Goal: Task Accomplishment & Management: Manage account settings

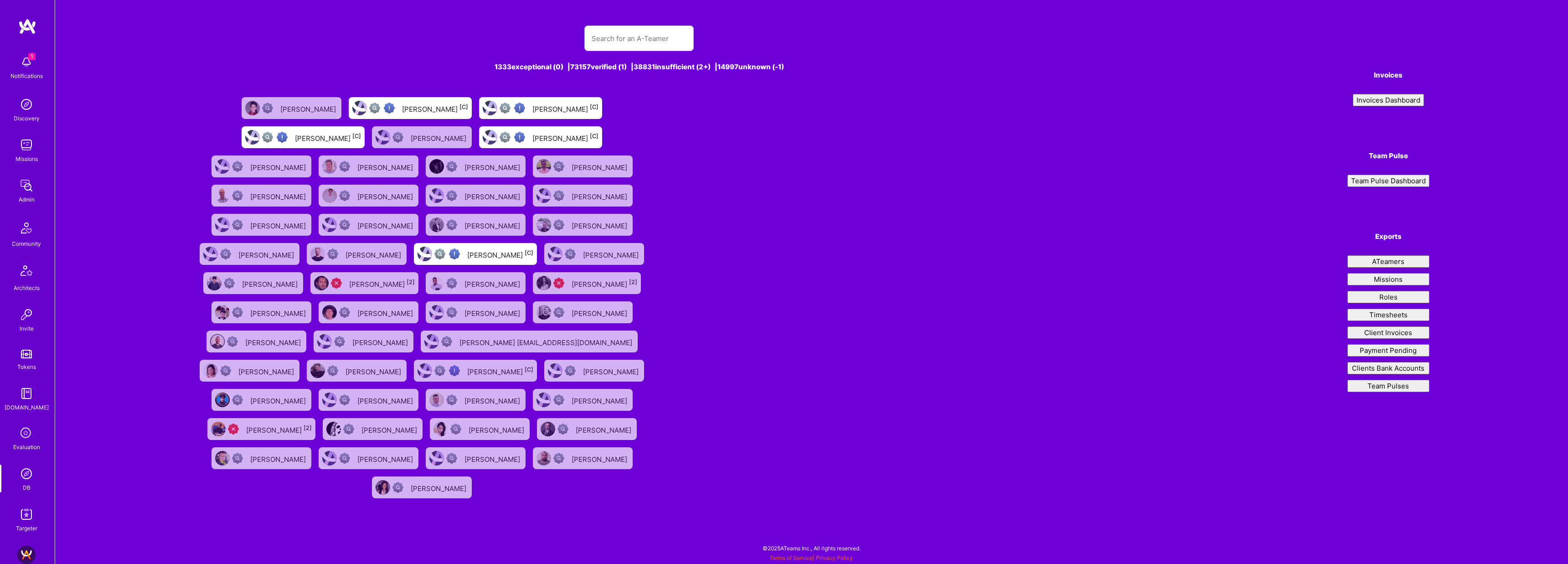
click at [27, 149] on img at bounding box center [26, 145] width 18 height 18
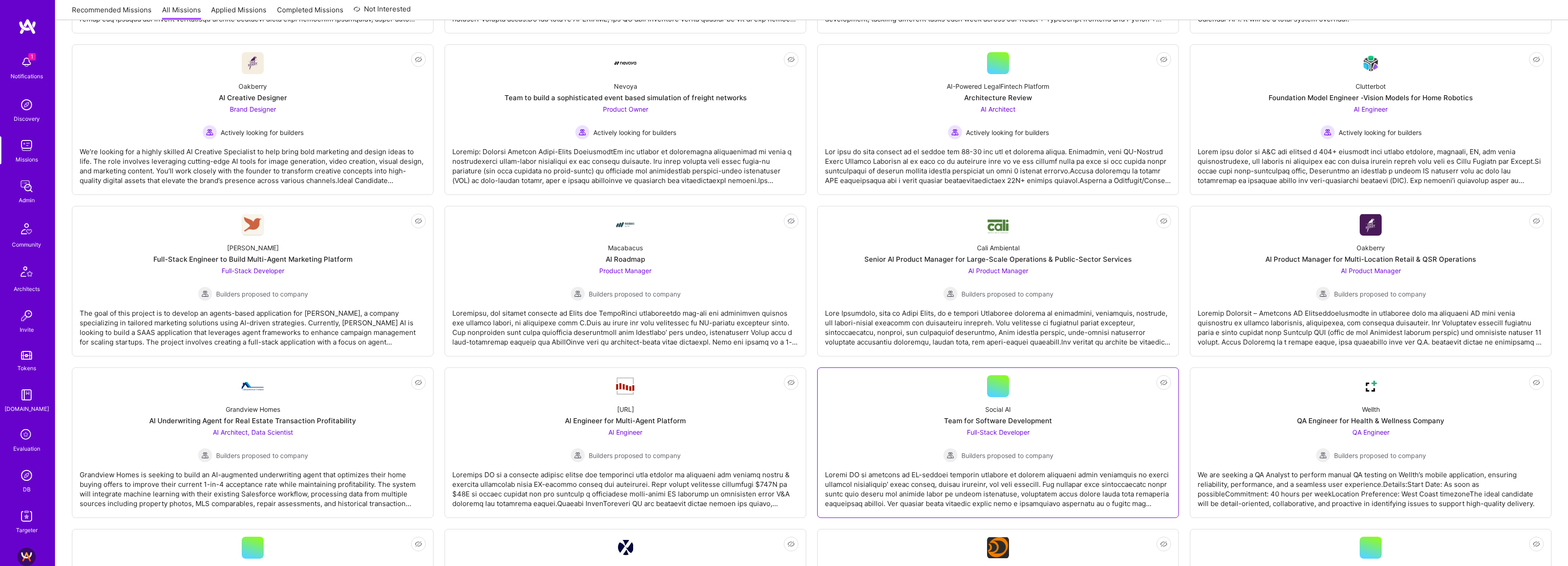
scroll to position [327, 0]
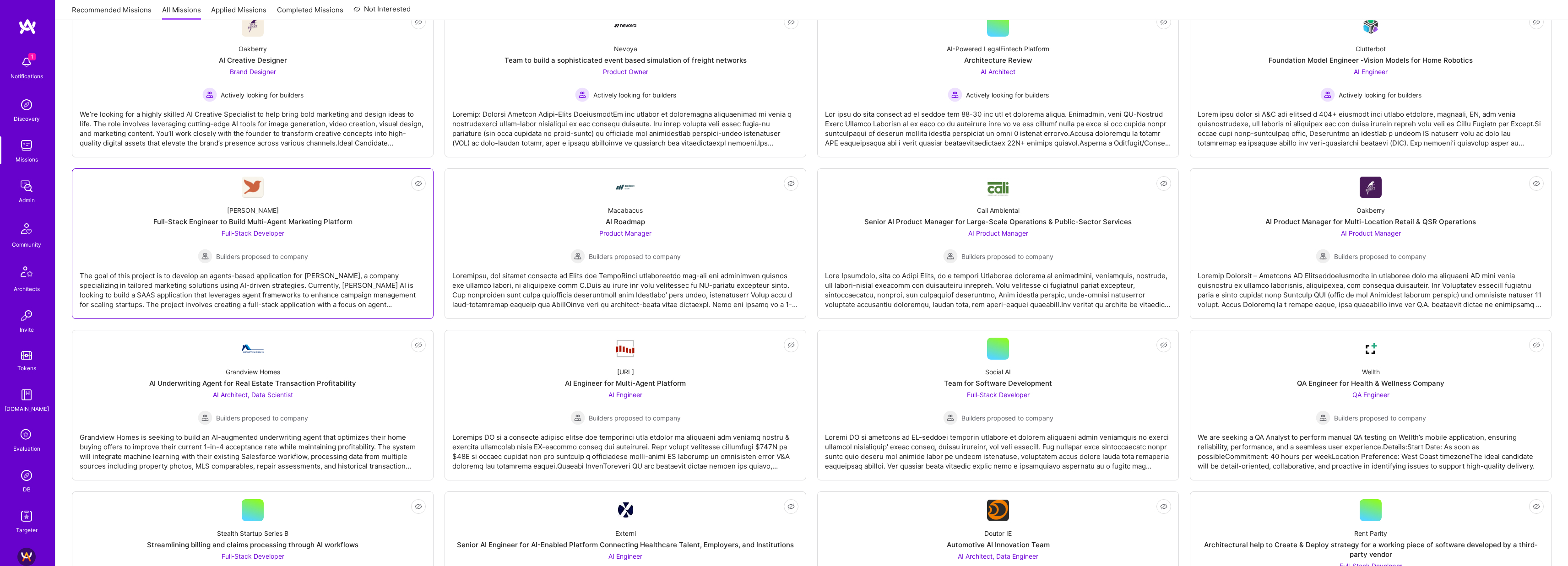
click at [365, 222] on div "[PERSON_NAME] Full-Stack Engineer to Build Multi-Agent Marketing Platform Full-…" at bounding box center [253, 231] width 346 height 66
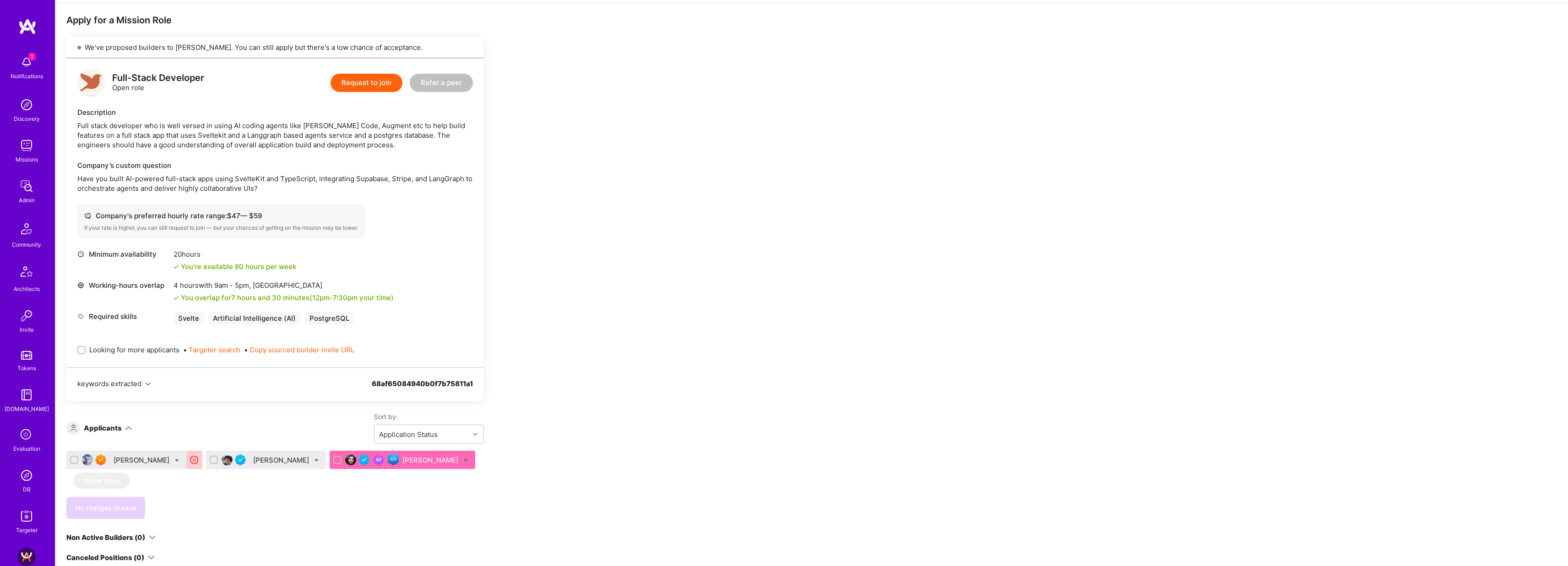
scroll to position [213, 0]
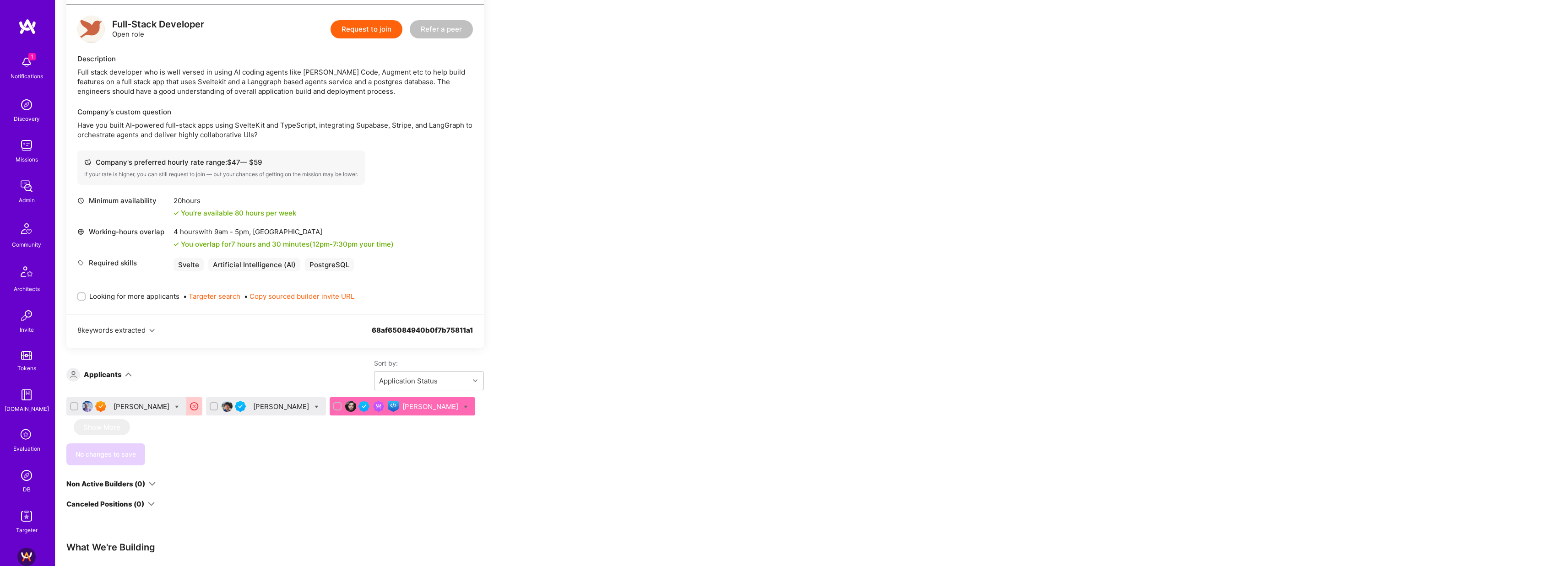
click at [314, 405] on icon at bounding box center [316, 407] width 4 height 4
checkbox input "true"
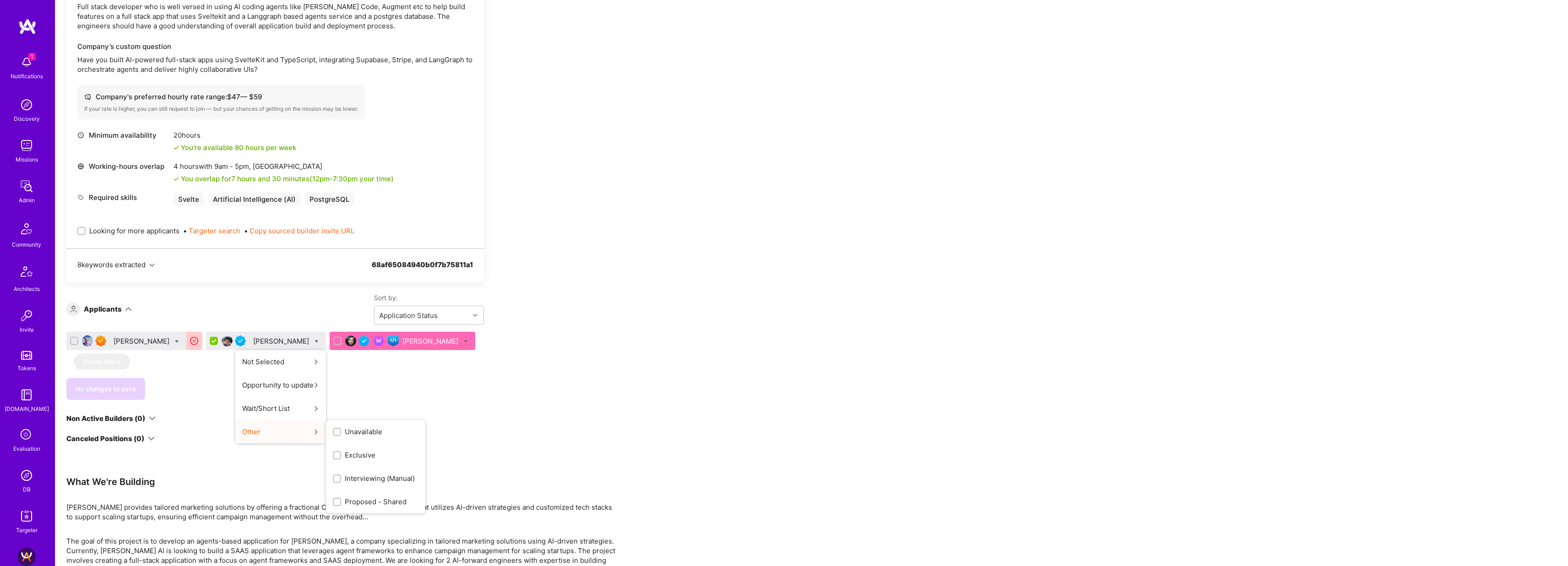
scroll to position [317, 0]
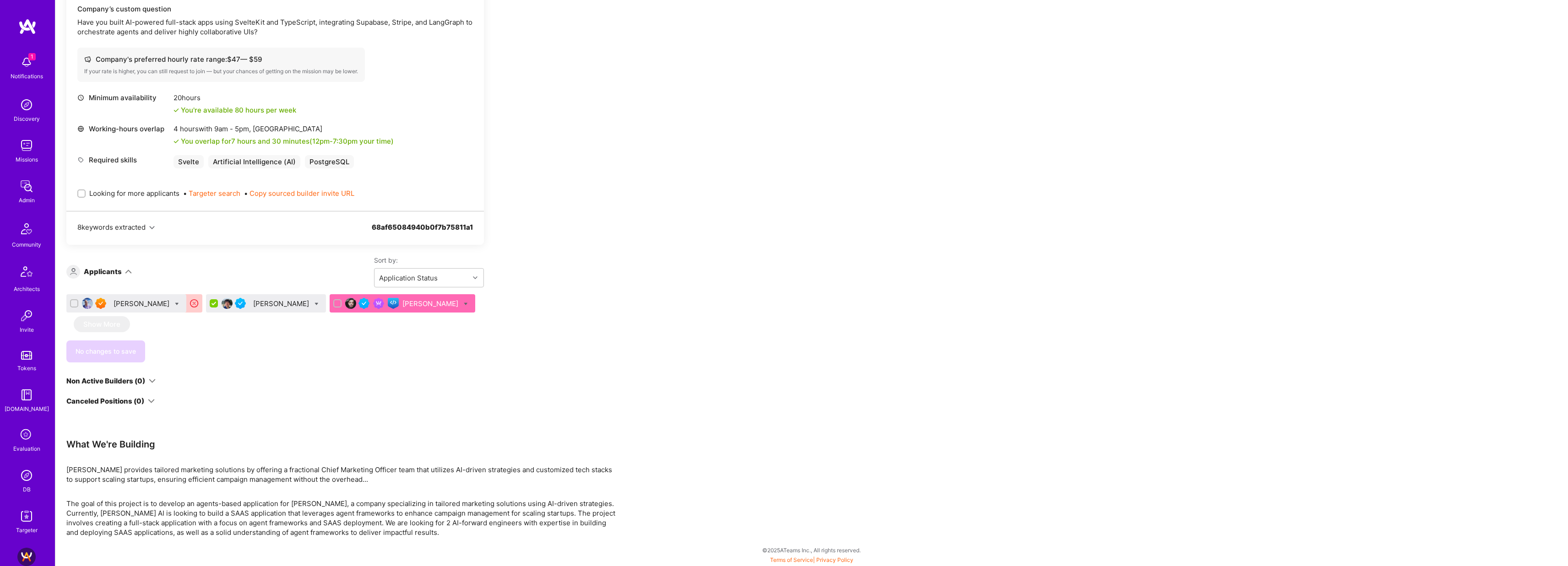
click at [500, 256] on div "Apply for a Mission Role We've proposed builders to [PERSON_NAME]. You can stil…" at bounding box center [341, 197] width 550 height 679
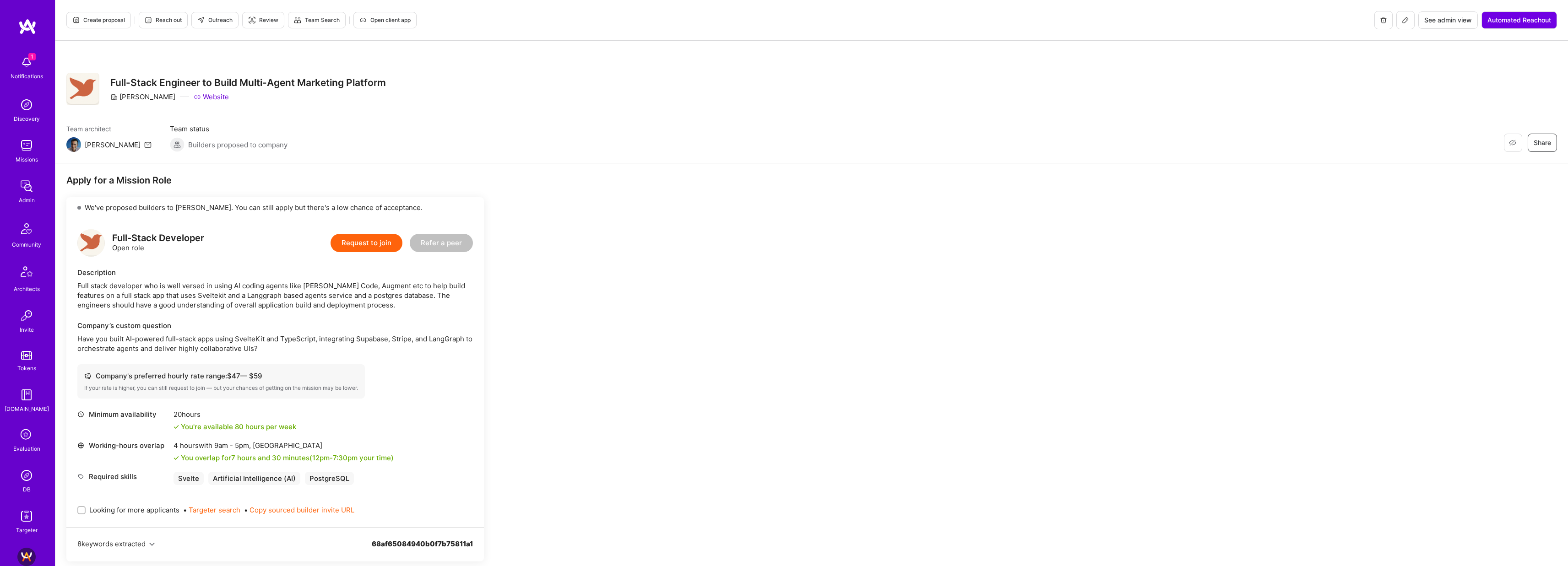
click at [29, 184] on img at bounding box center [27, 186] width 18 height 18
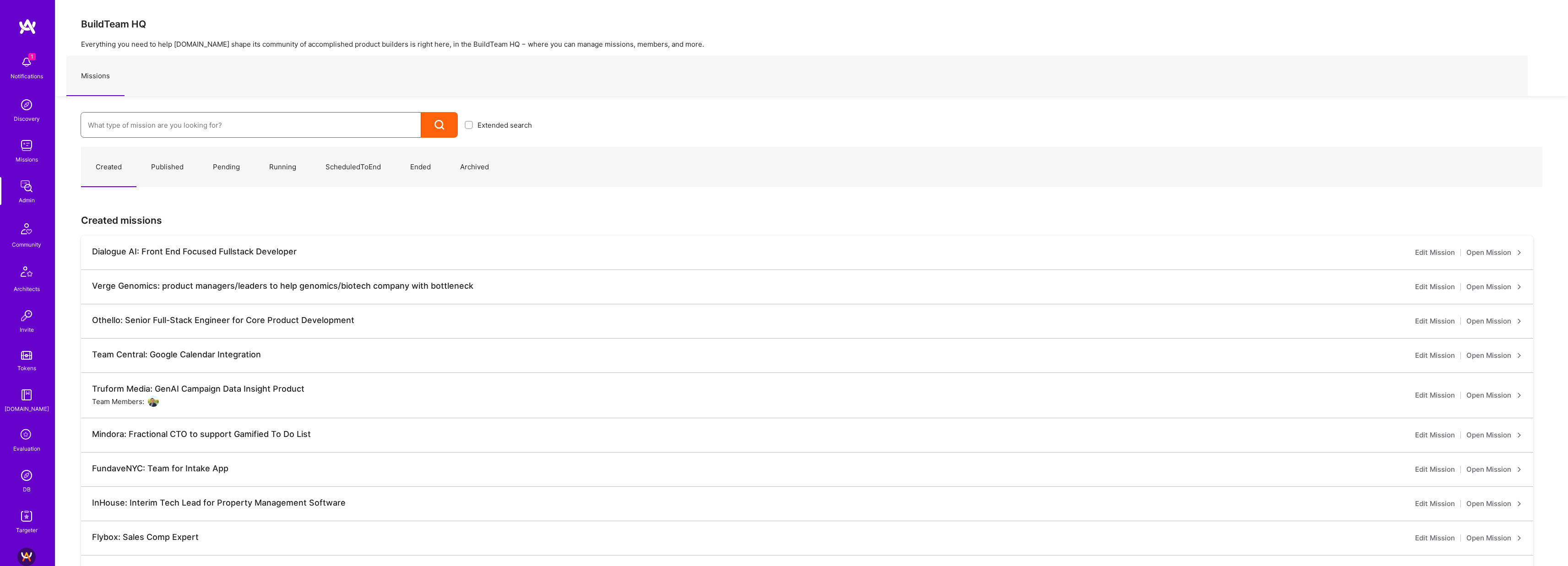
click at [235, 129] on input at bounding box center [251, 125] width 326 height 23
type input "kpmg"
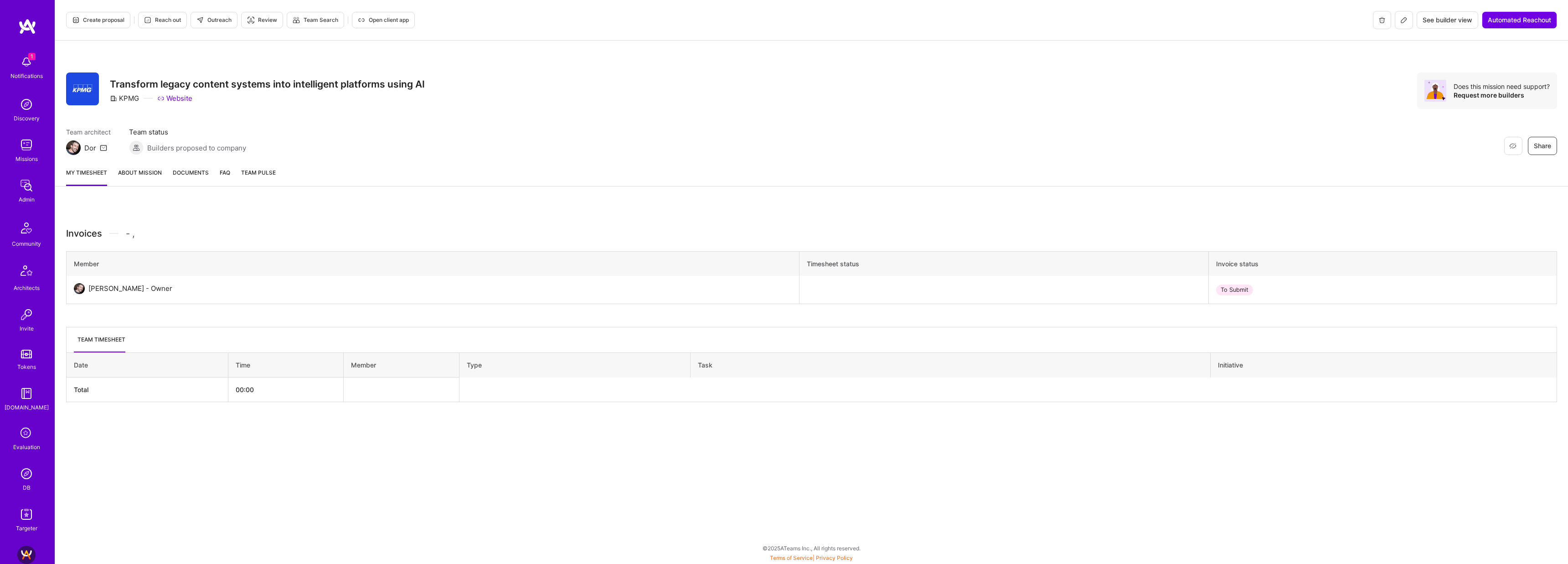
click at [128, 174] on link "About Mission" at bounding box center [139, 177] width 44 height 18
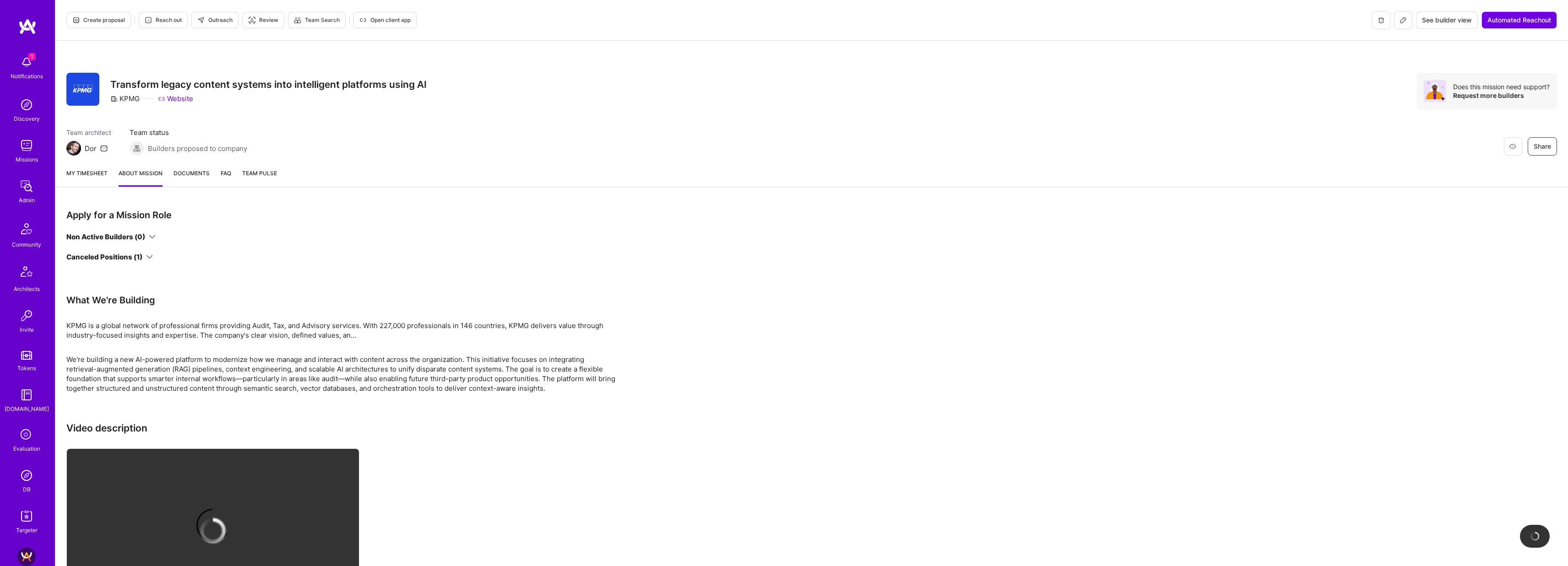
scroll to position [71, 0]
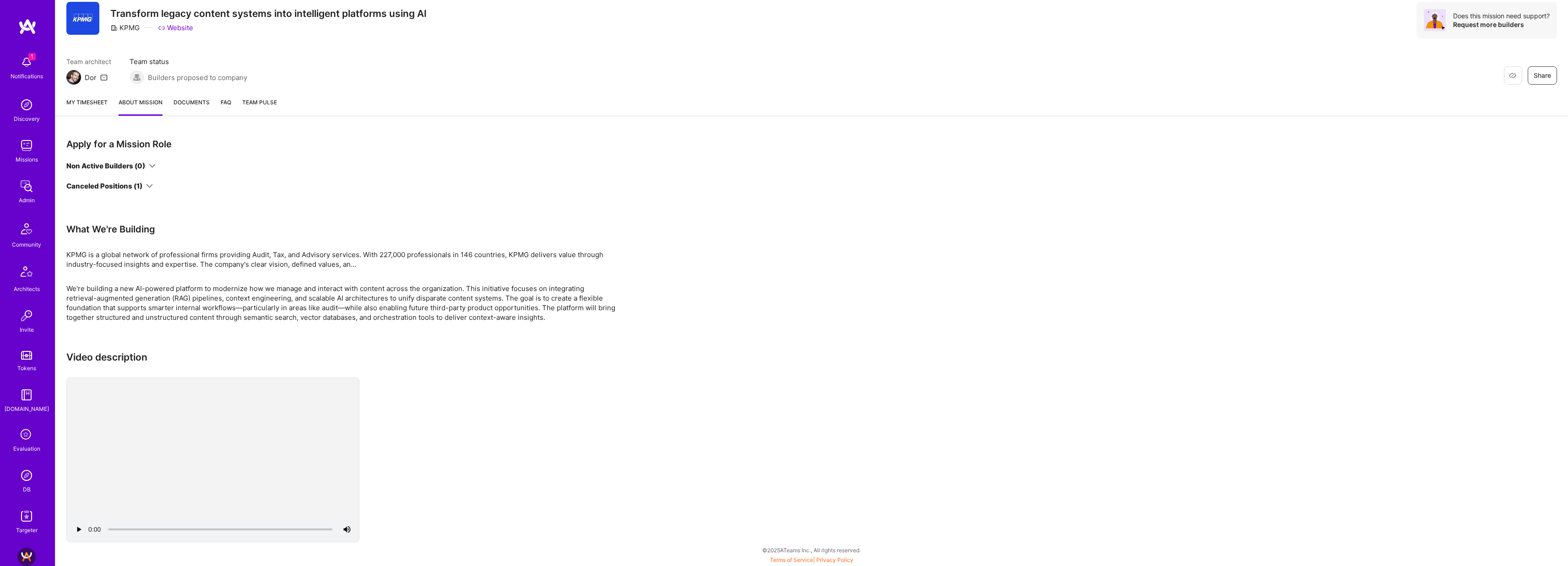
click at [151, 186] on icon at bounding box center [150, 186] width 7 height 7
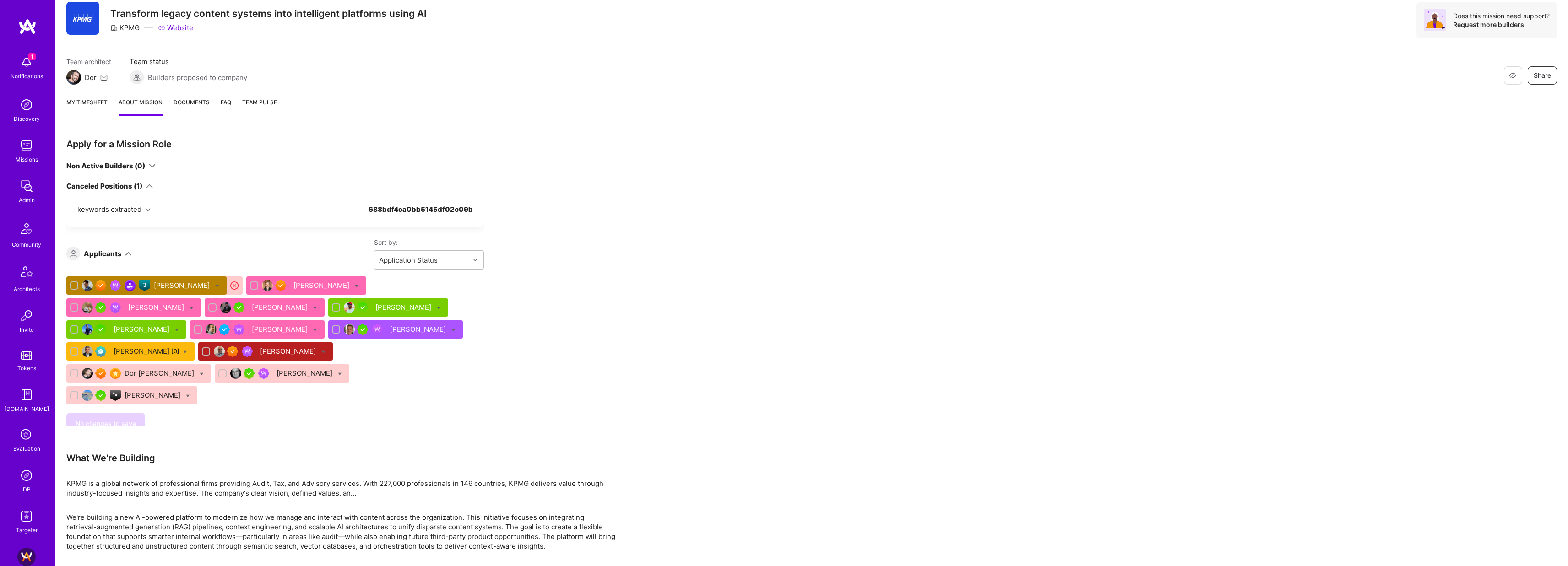
scroll to position [137, 0]
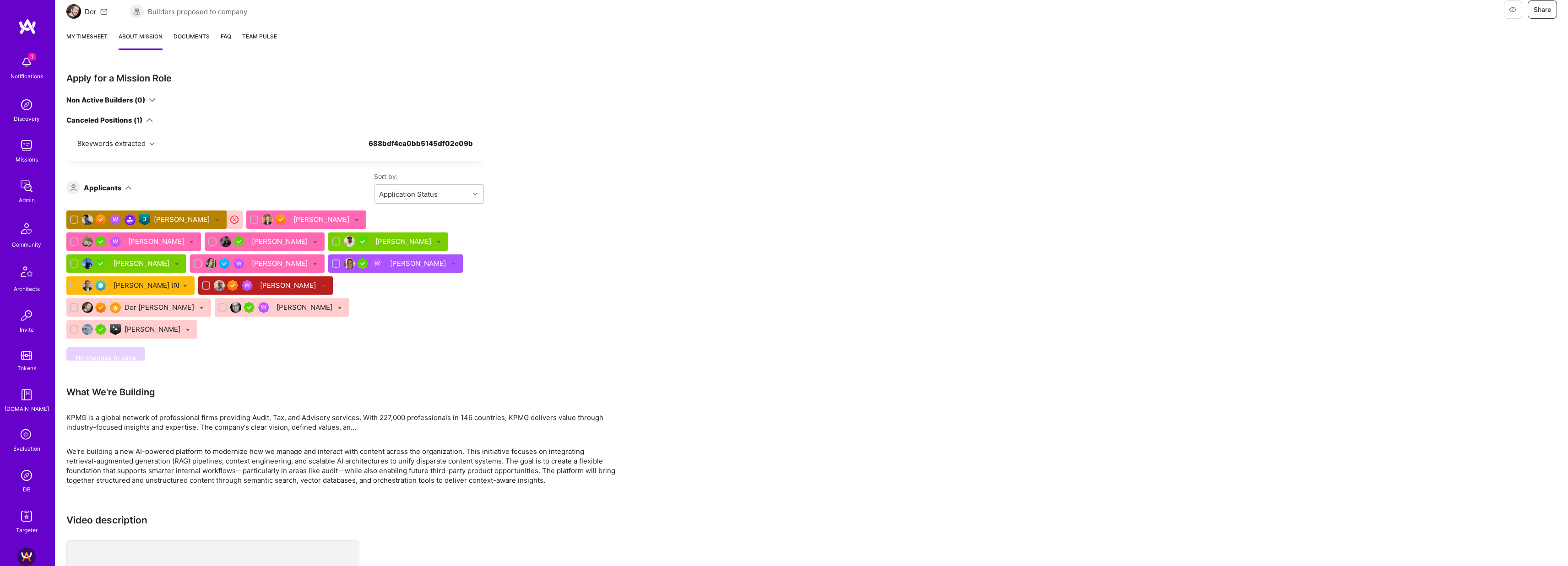
click at [211, 298] on div "Dor [PERSON_NAME]" at bounding box center [139, 307] width 145 height 18
click at [204, 306] on icon at bounding box center [202, 308] width 4 height 4
checkbox input "true"
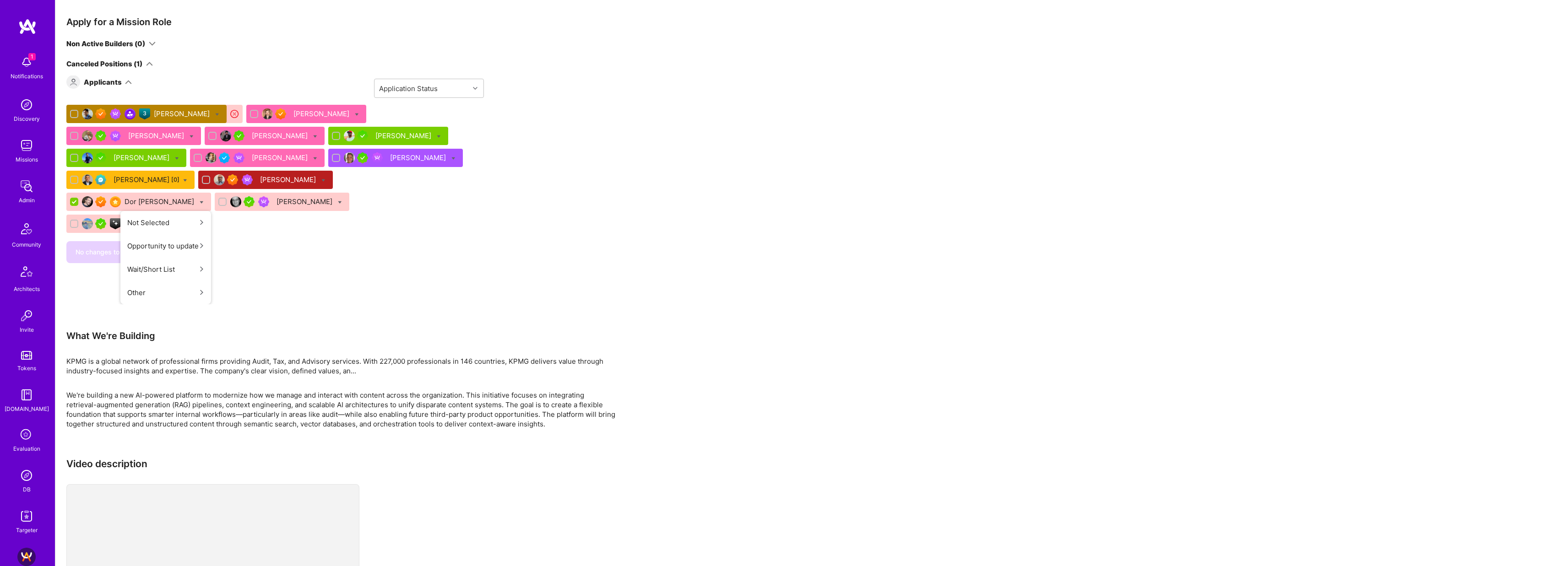
scroll to position [423, 0]
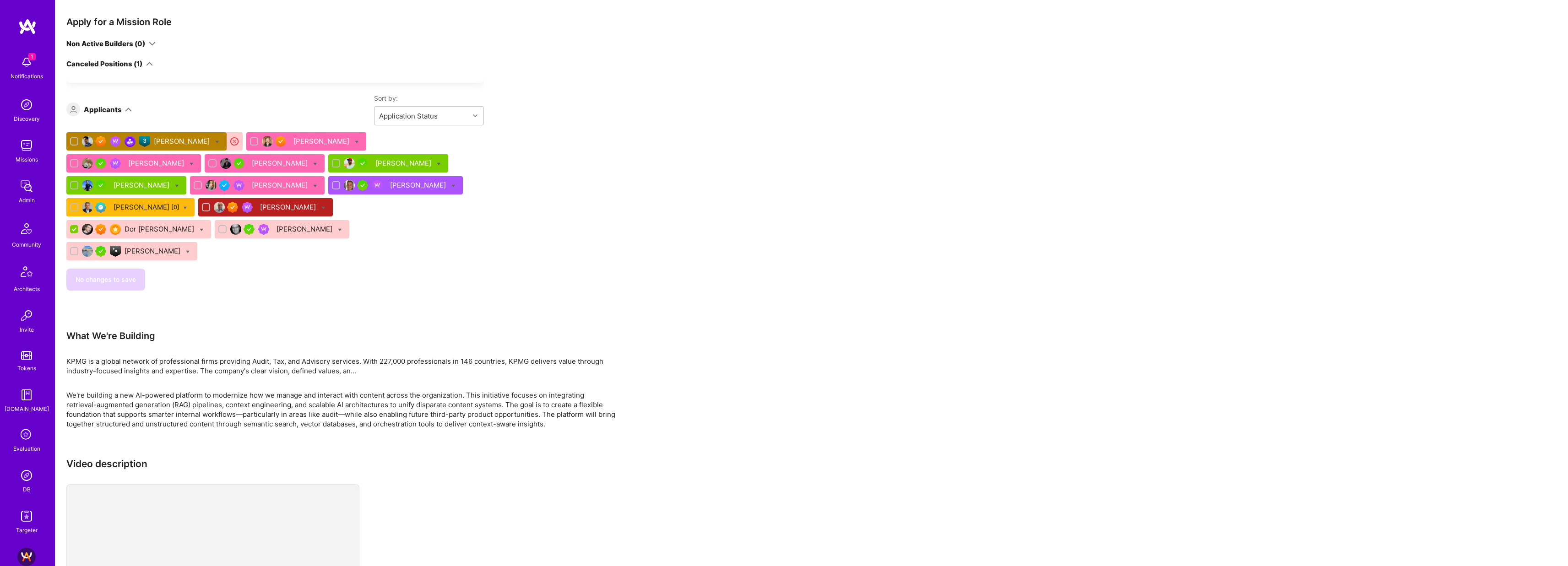
click at [447, 181] on div "[PERSON_NAME] [PERSON_NAME] [PERSON_NAME] [PERSON_NAME] [PERSON_NAME] [PERSON_N…" at bounding box center [275, 198] width 417 height 132
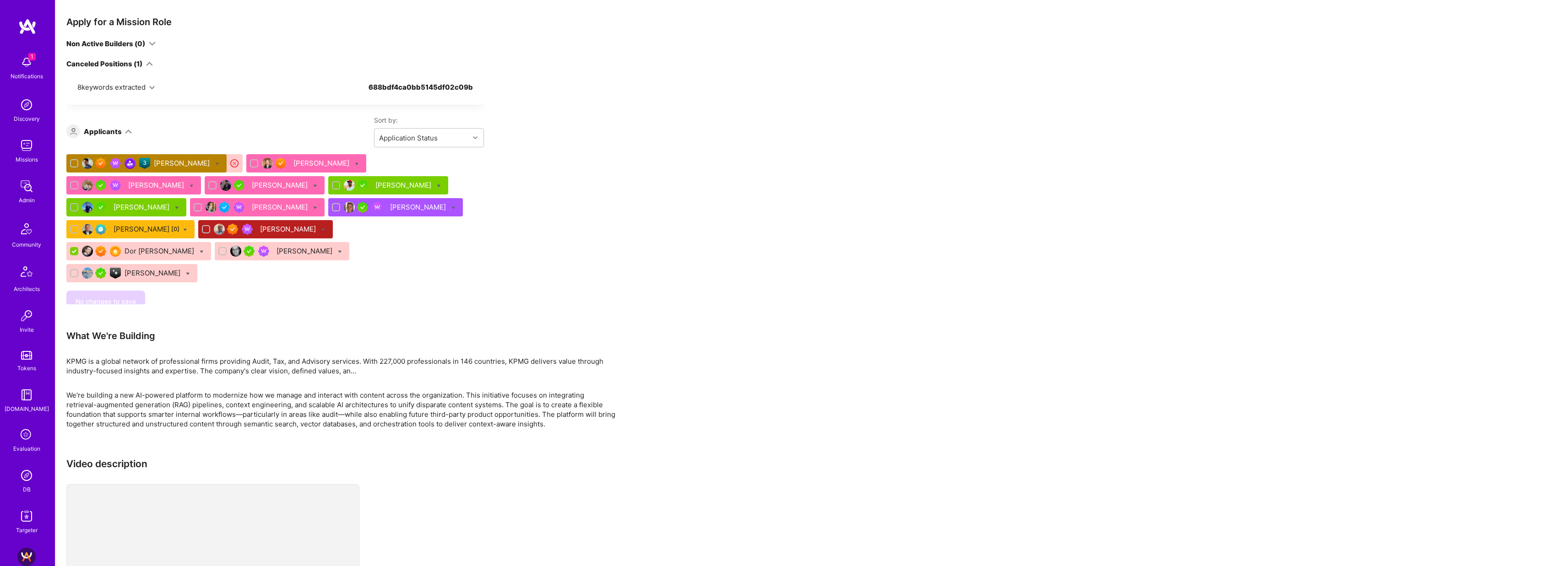
click at [451, 207] on icon at bounding box center [454, 208] width 4 height 4
checkbox input "true"
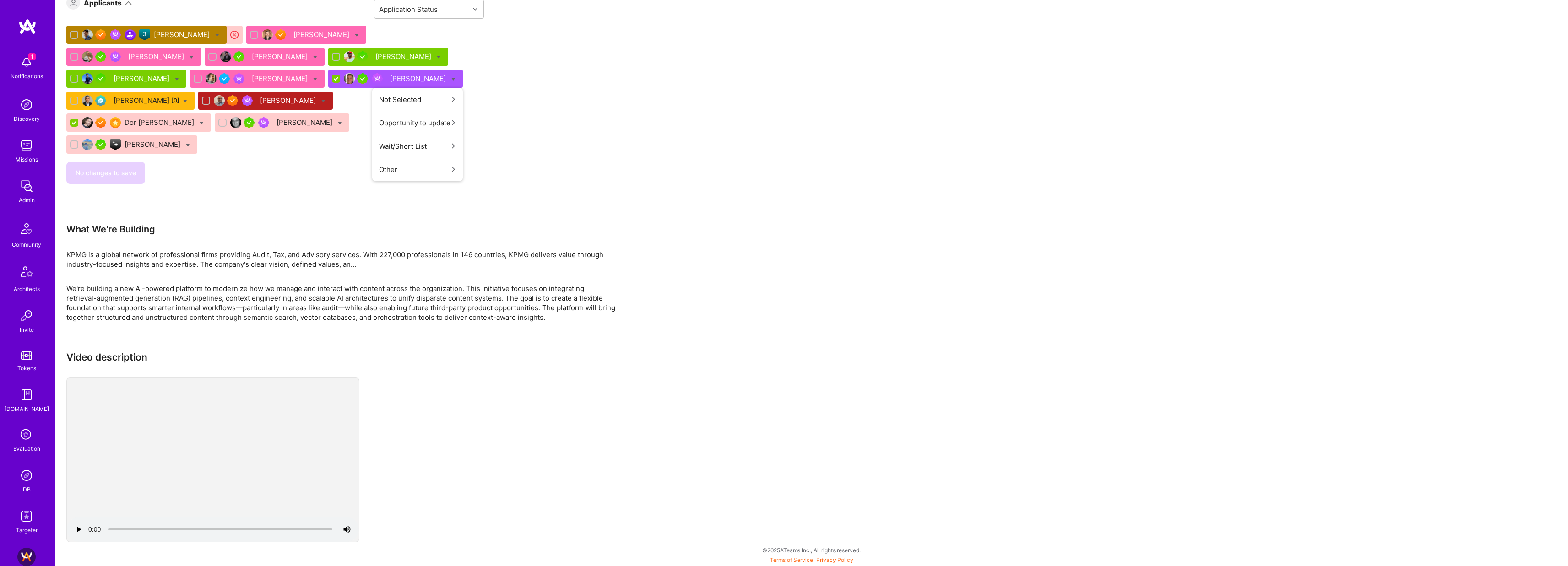
scroll to position [402, 0]
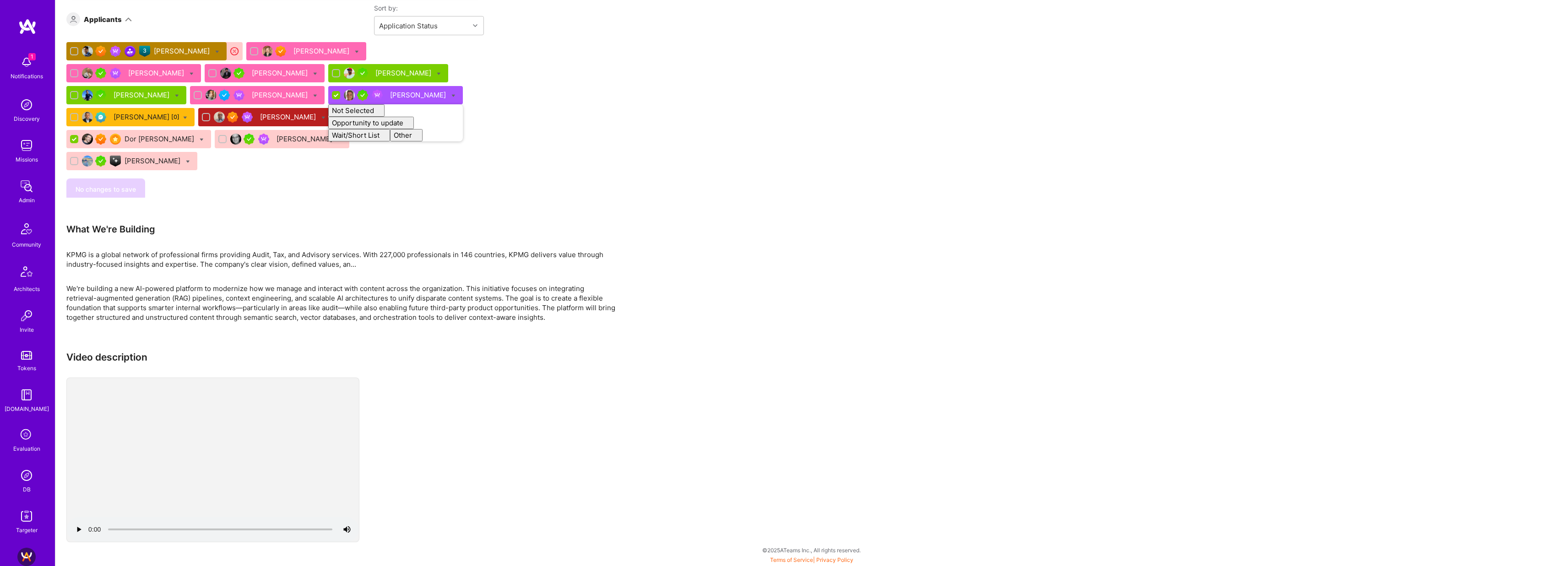
click at [20, 160] on div "Missions" at bounding box center [27, 160] width 22 height 10
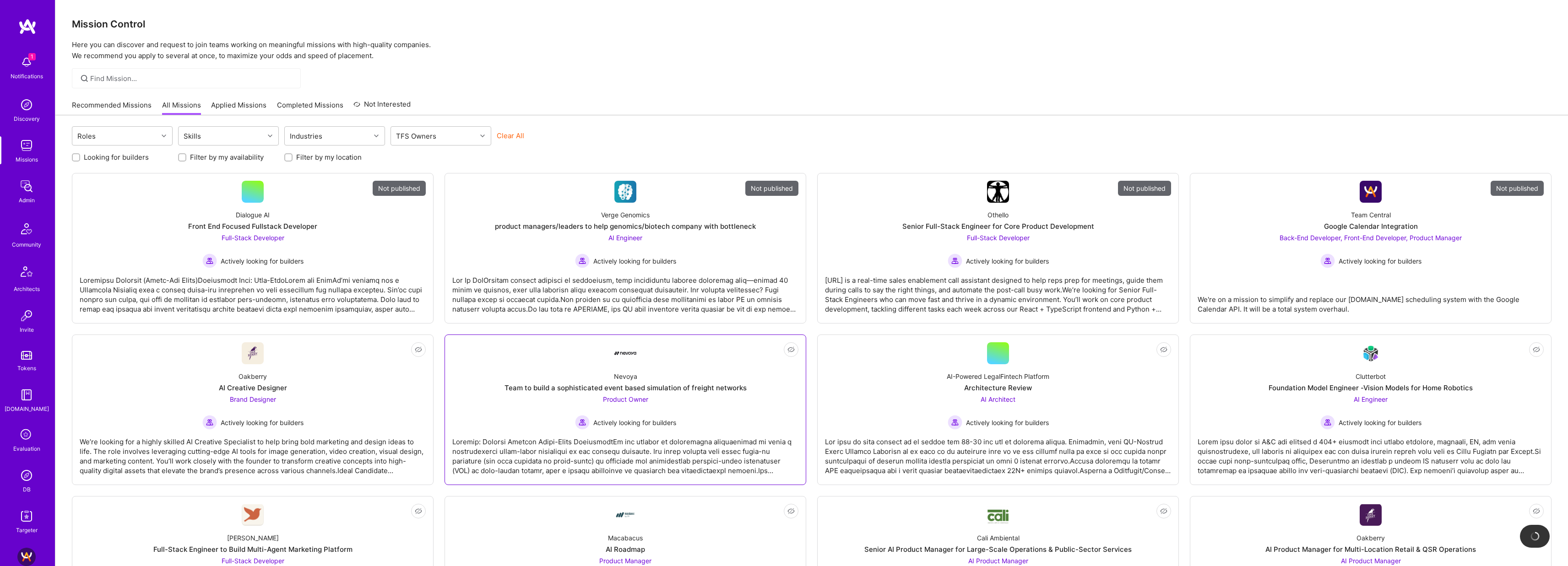
click at [718, 383] on div "Team to build a sophisticated event based simulation of freight networks" at bounding box center [626, 388] width 242 height 10
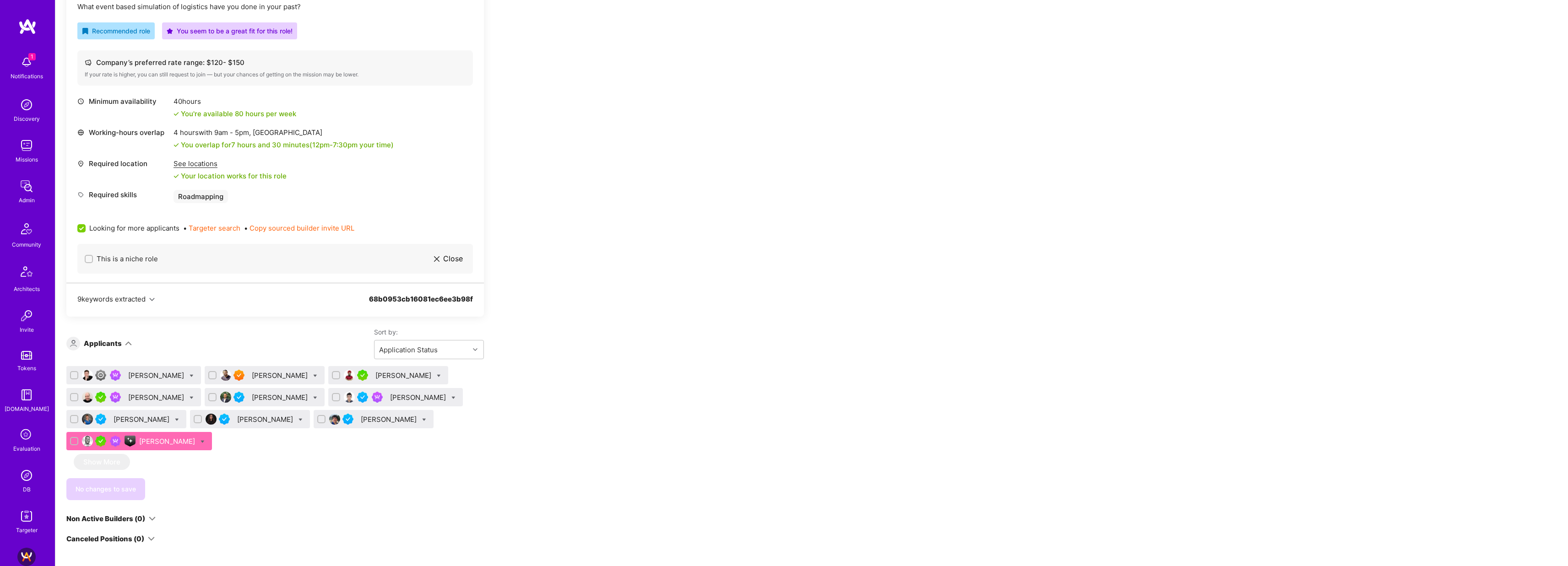
scroll to position [355, 0]
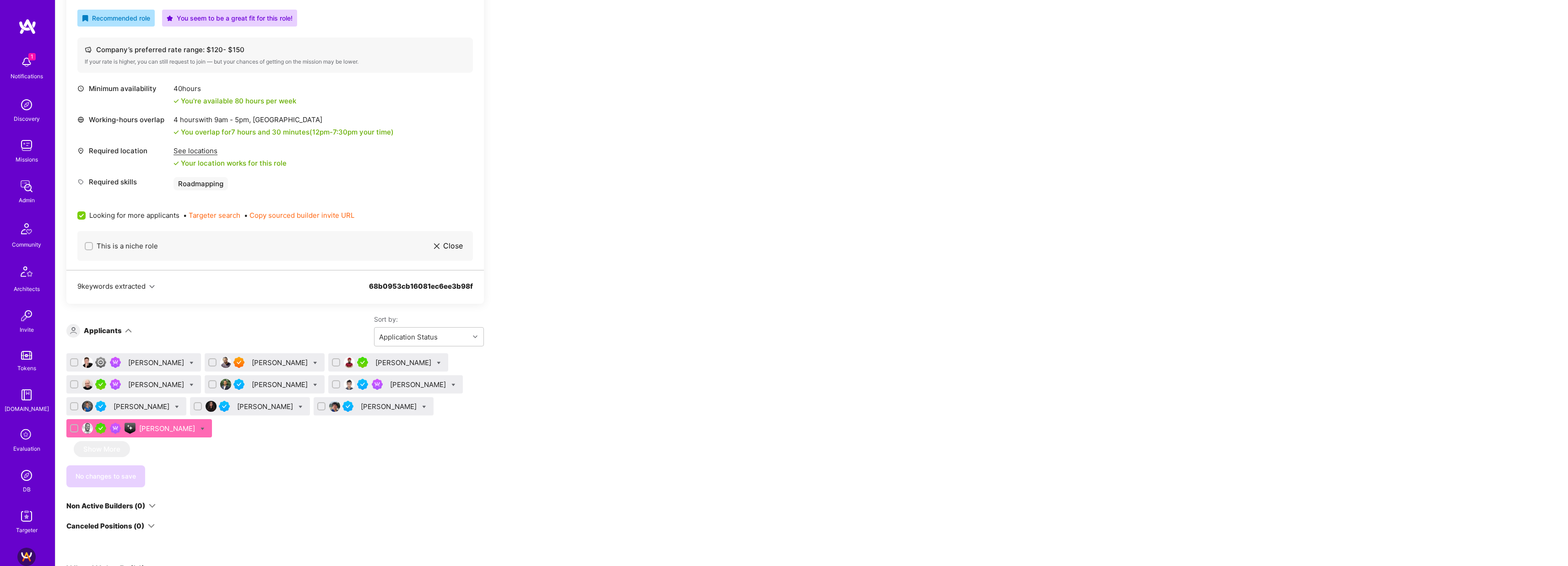
click at [313, 362] on icon at bounding box center [315, 363] width 4 height 4
checkbox input "true"
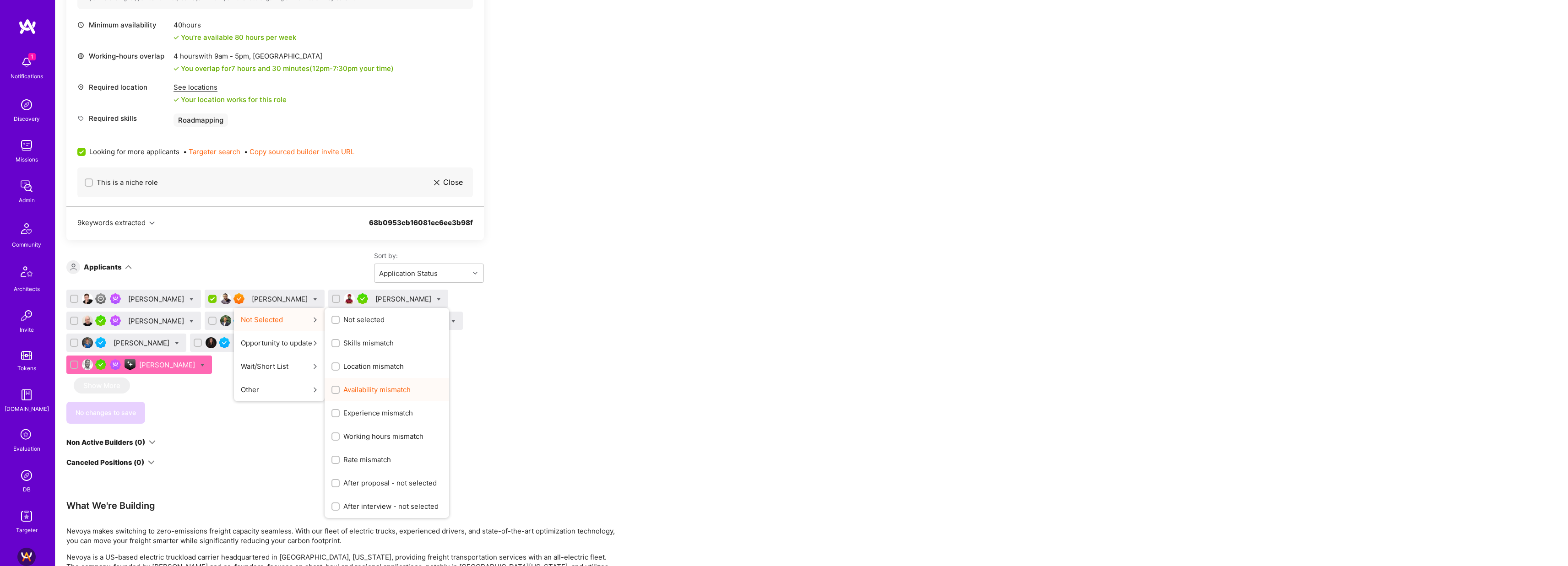
scroll to position [419, 0]
